Goal: Book appointment/travel/reservation

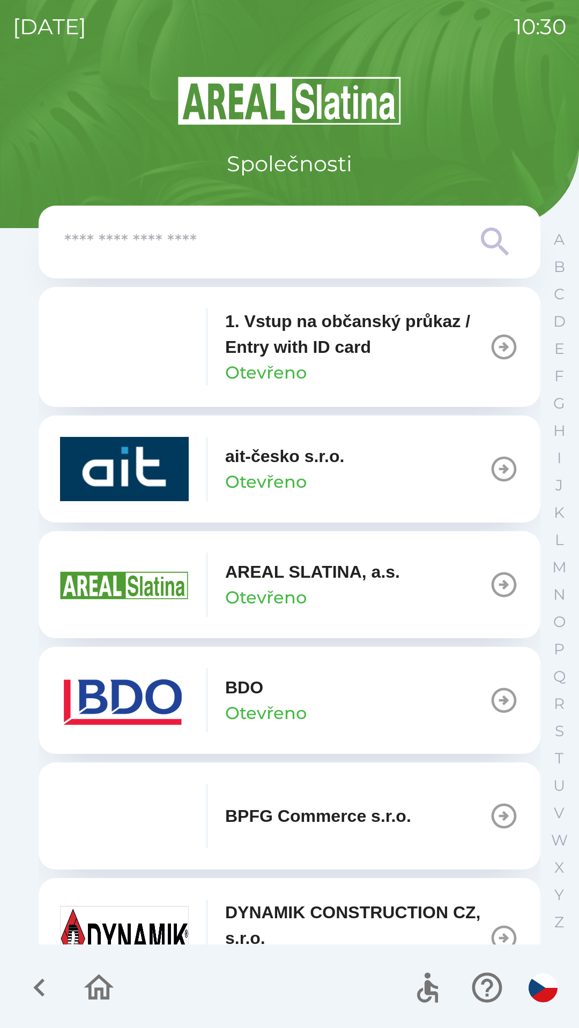
click at [273, 467] on p "ait-česko s.r.o." at bounding box center [284, 457] width 119 height 26
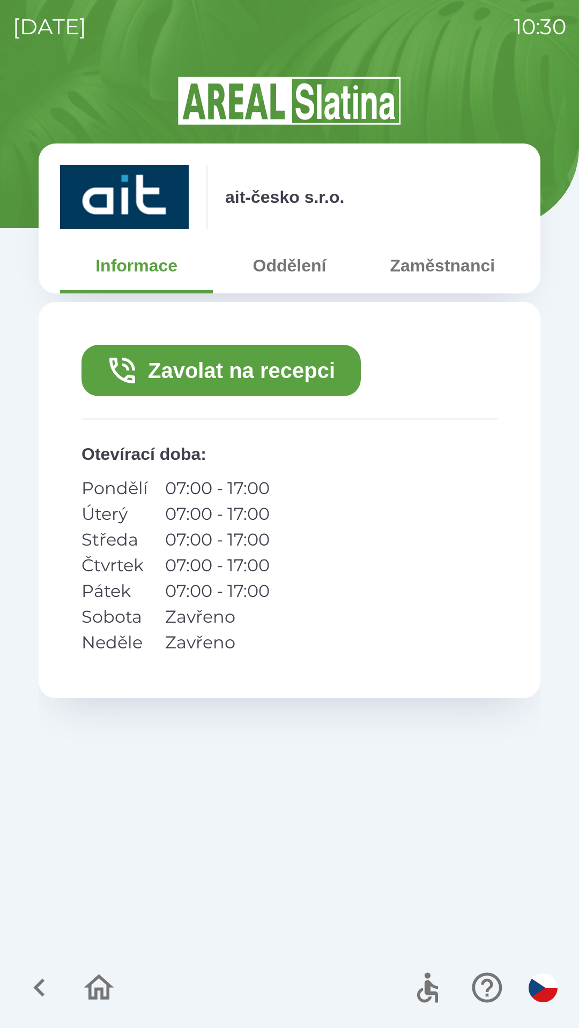
click at [249, 370] on button "Zavolat na recepci" at bounding box center [220, 370] width 279 height 51
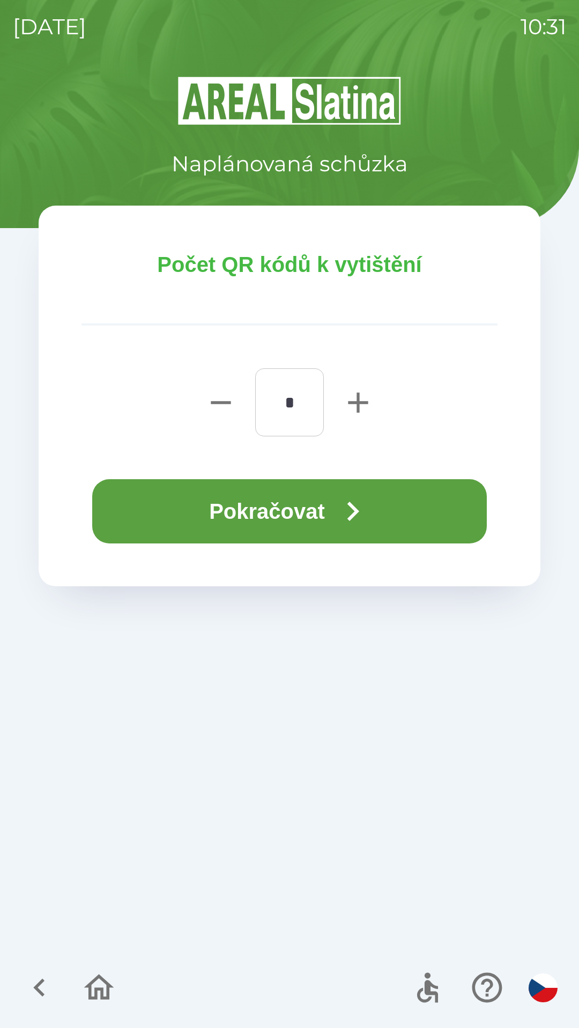
click at [261, 493] on button "Pokračovat" at bounding box center [289, 511] width 394 height 64
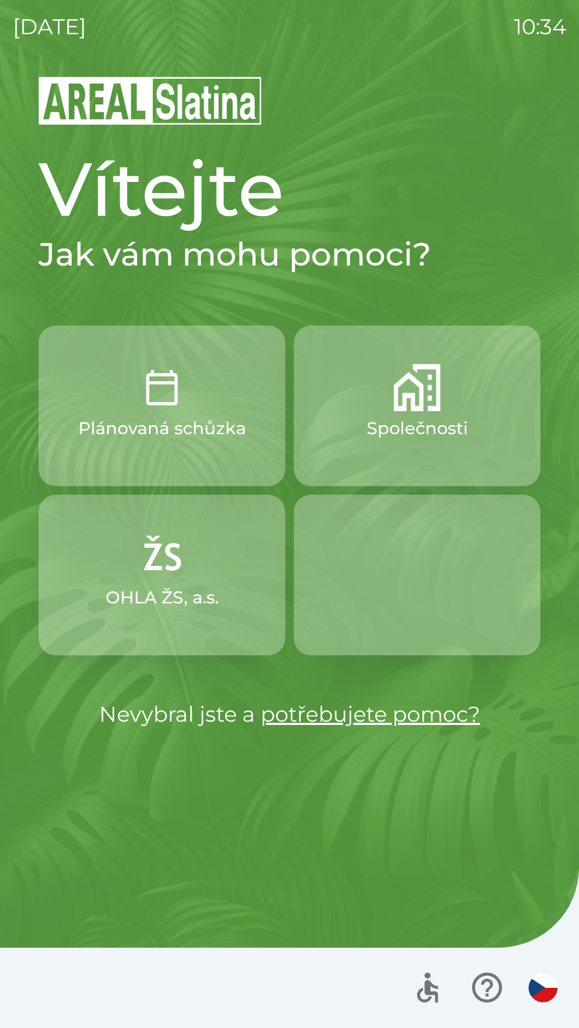
click at [371, 427] on p "Společnosti" at bounding box center [416, 429] width 101 height 26
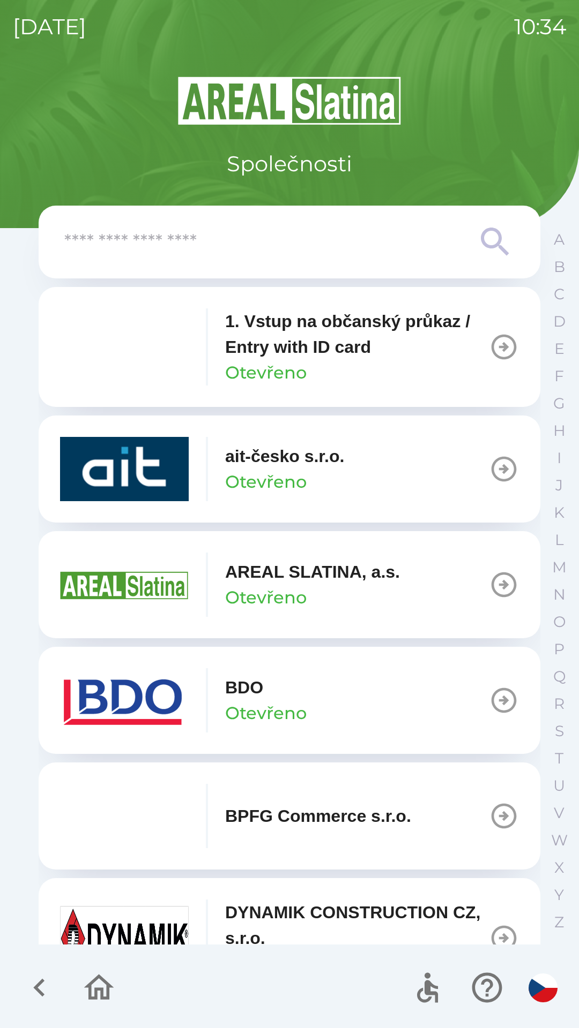
click at [129, 471] on img "button" at bounding box center [124, 469] width 129 height 64
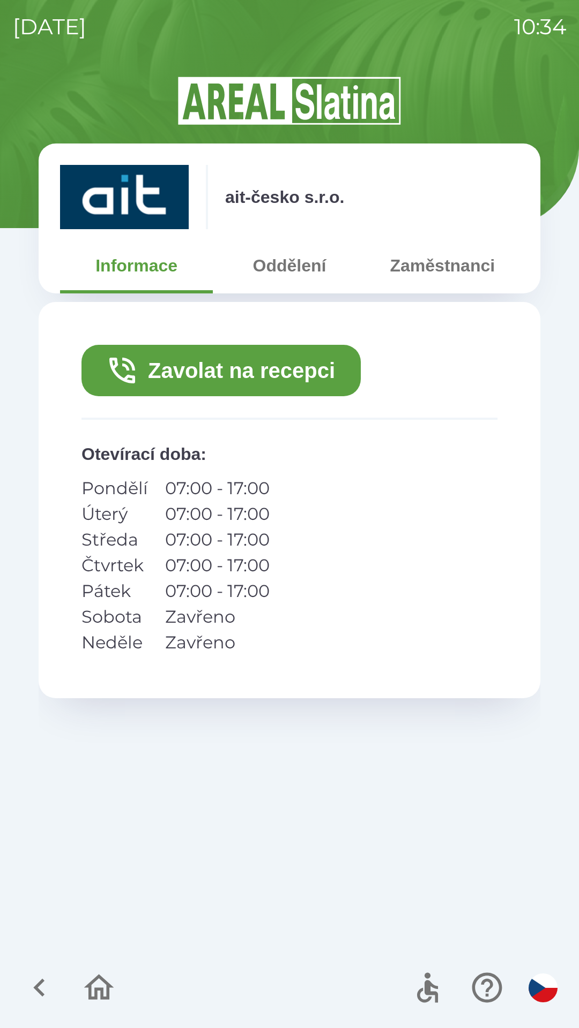
click at [175, 364] on button "Zavolat na recepci" at bounding box center [220, 370] width 279 height 51
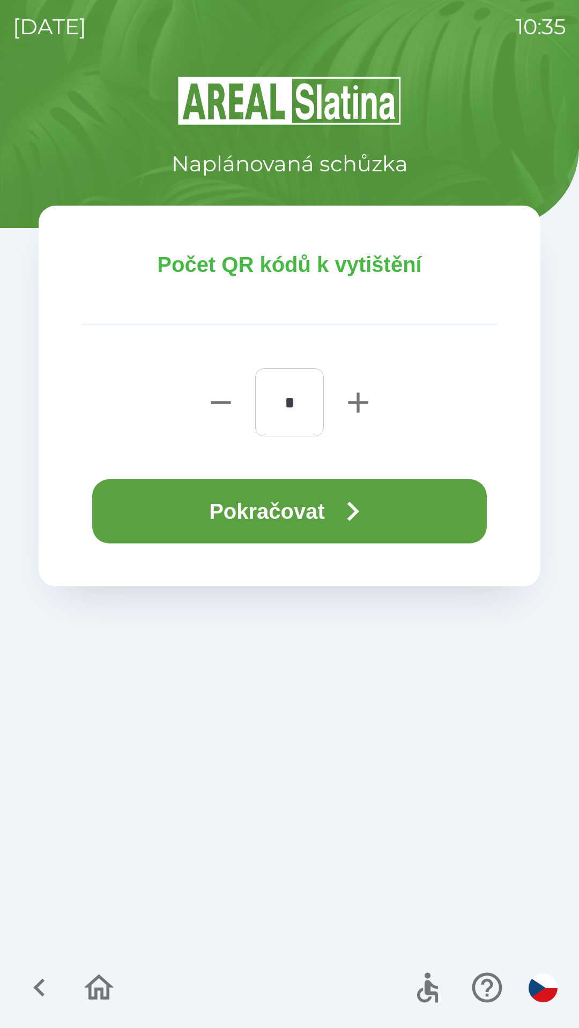
click at [317, 514] on button "Pokračovat" at bounding box center [289, 511] width 394 height 64
